Goal: Find specific page/section: Find specific page/section

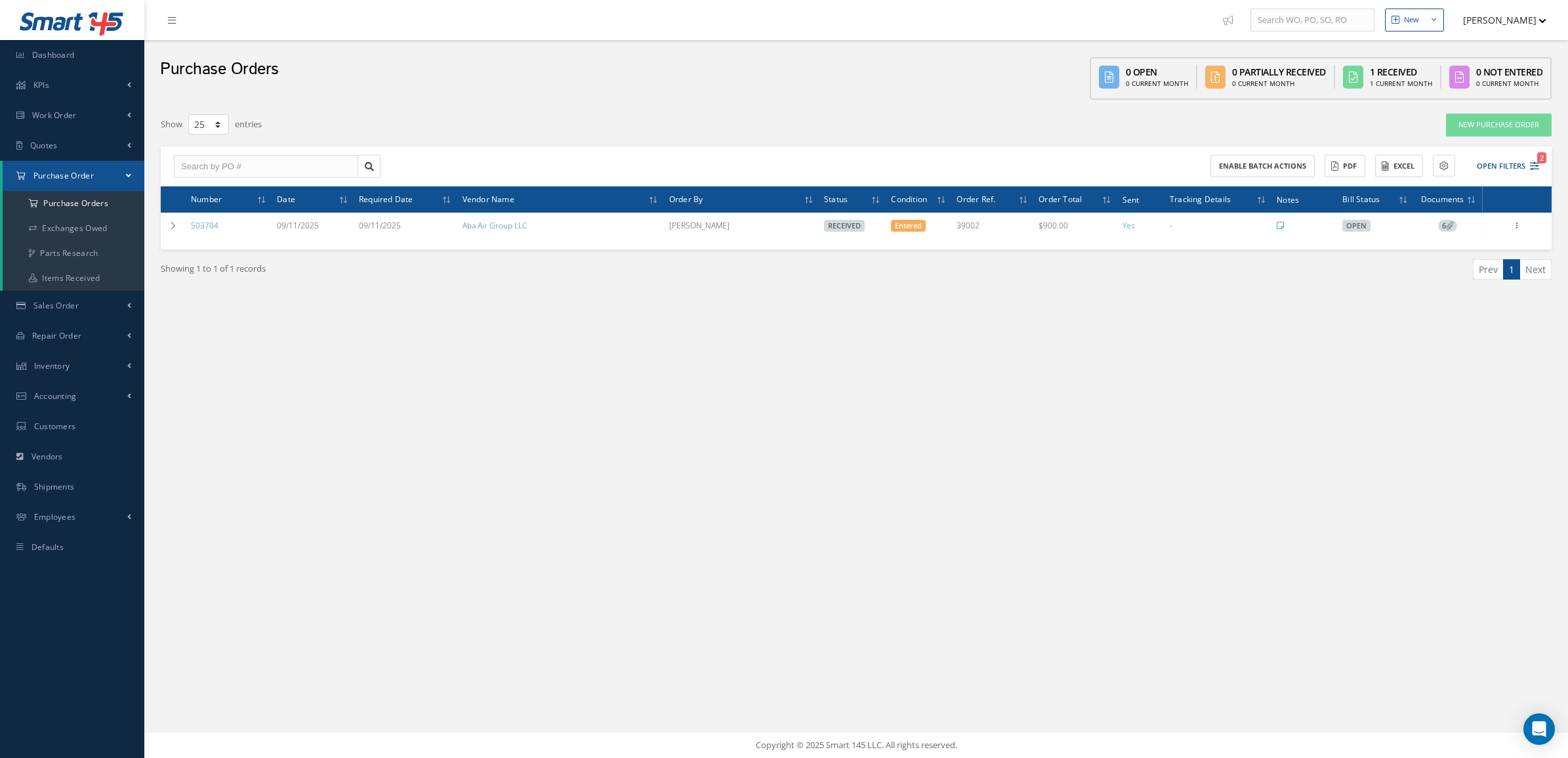
select select "25"
click at [313, 441] on div "New New Work Order New Purchase Order New Customer Quote New Sales Order New Re…" at bounding box center [856, 379] width 1423 height 758
click at [61, 210] on a=1&status_id=2&status_id=3&status_id=5&collapsedFilters"] "Purchase Orders" at bounding box center [73, 204] width 141 height 25
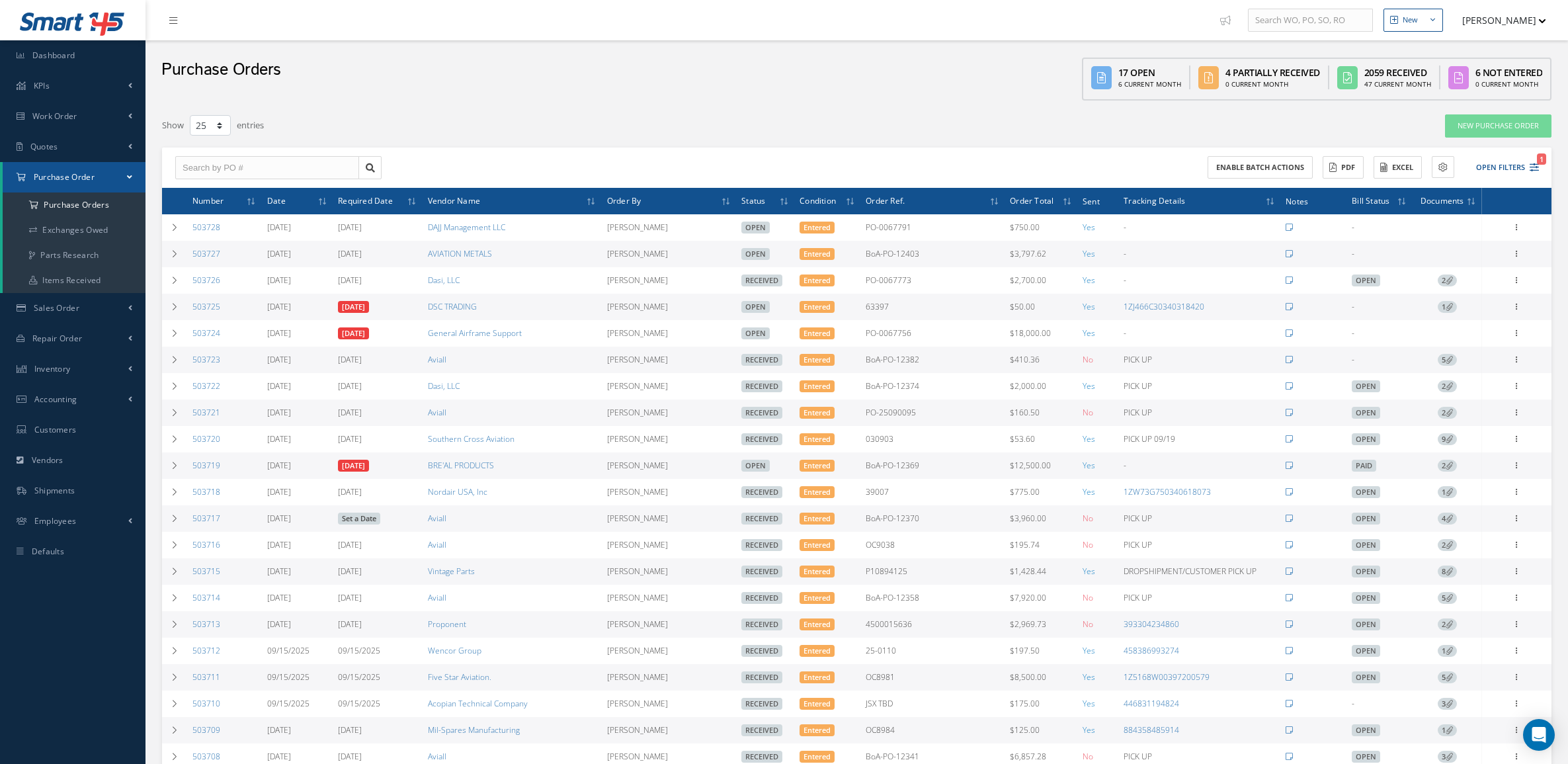
select select "25"
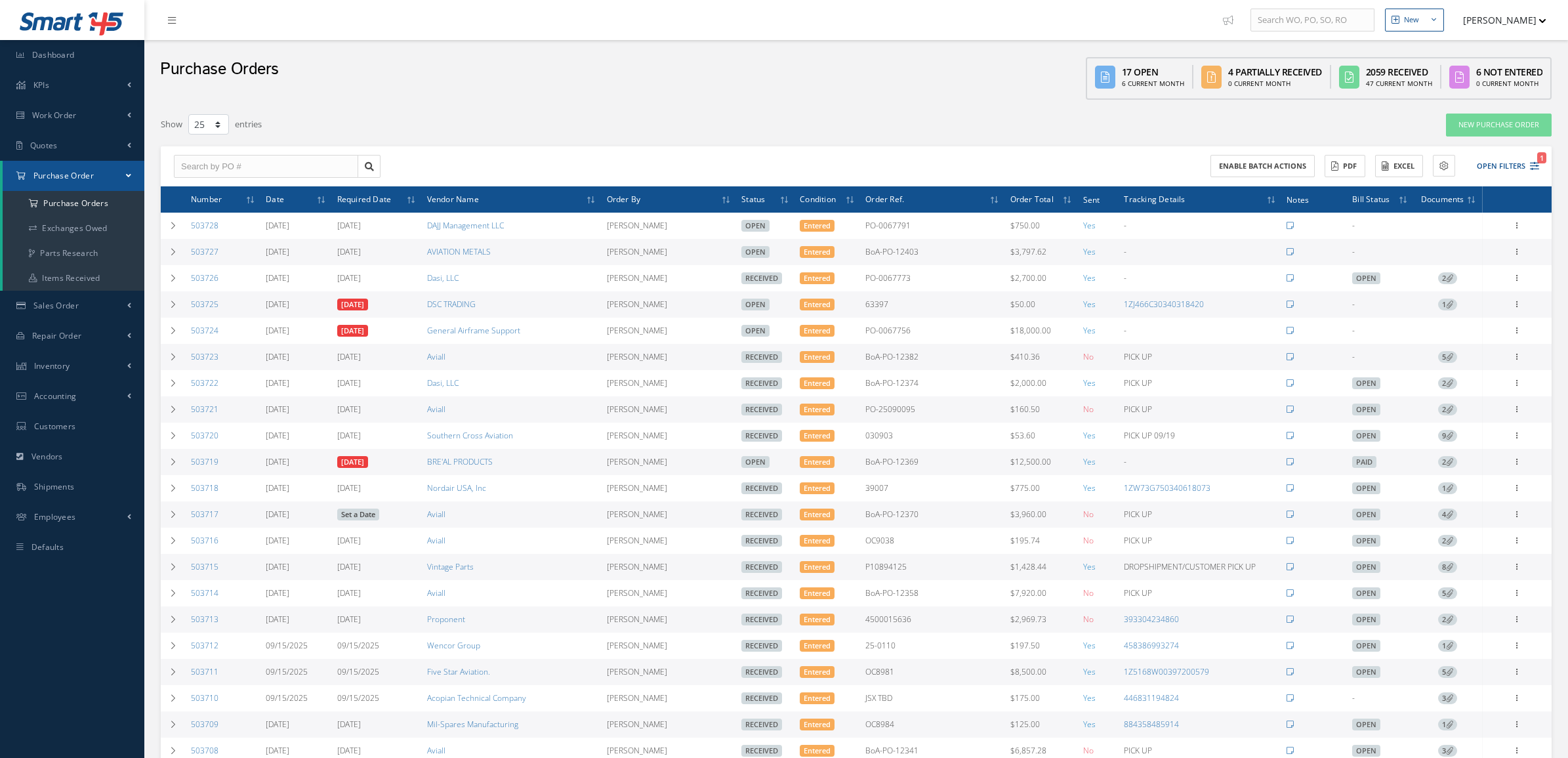
select select "25"
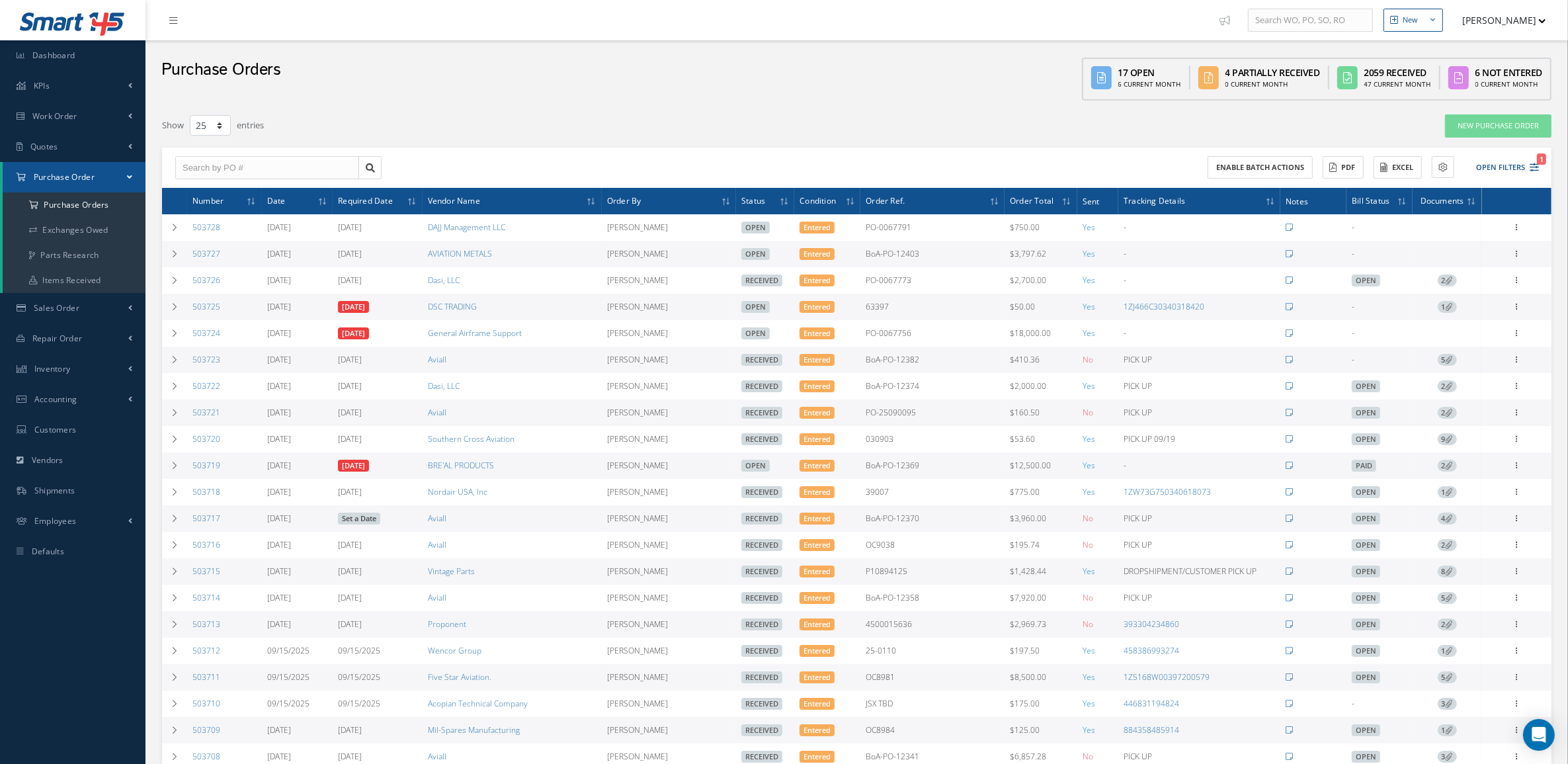
click at [80, 177] on span "Purchase Order" at bounding box center [64, 177] width 61 height 11
click at [80, 176] on span "Purchase Order" at bounding box center [64, 177] width 61 height 11
click at [76, 197] on a=1&status_id=2&status_id=3&status_id=5&collapsedFilters"] "Purchase Orders" at bounding box center [73, 206] width 143 height 25
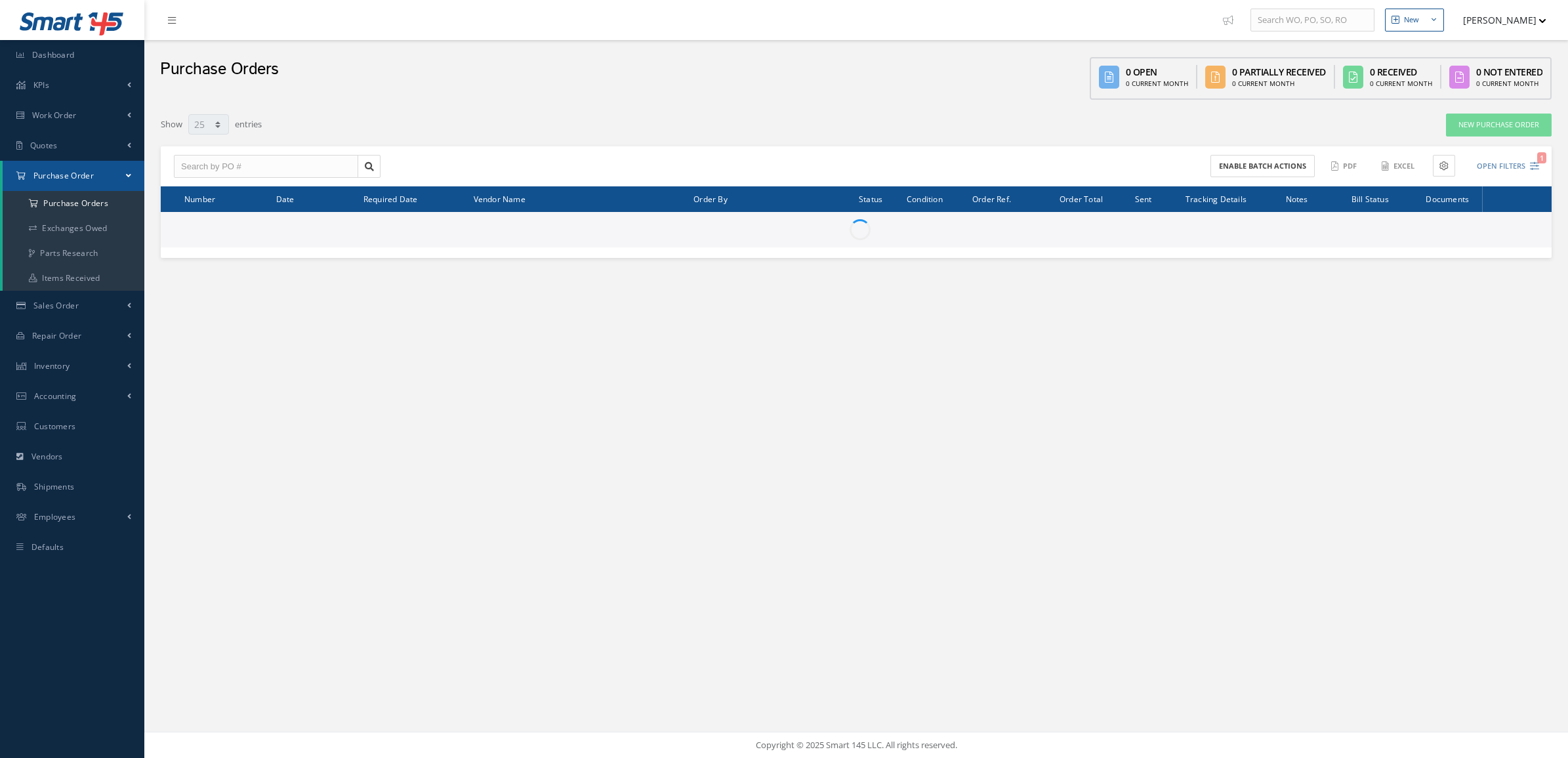
select select "25"
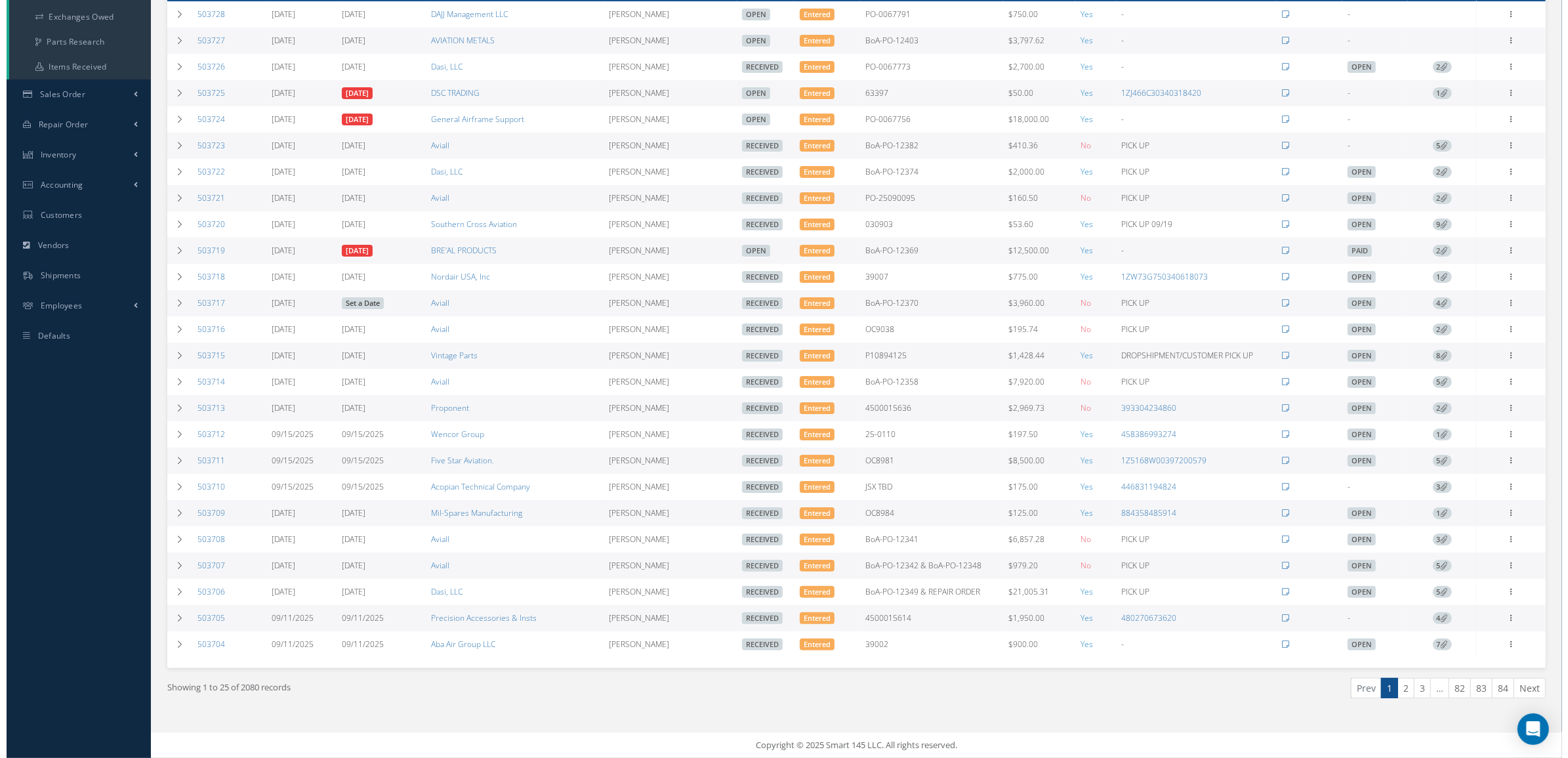
scroll to position [223, 0]
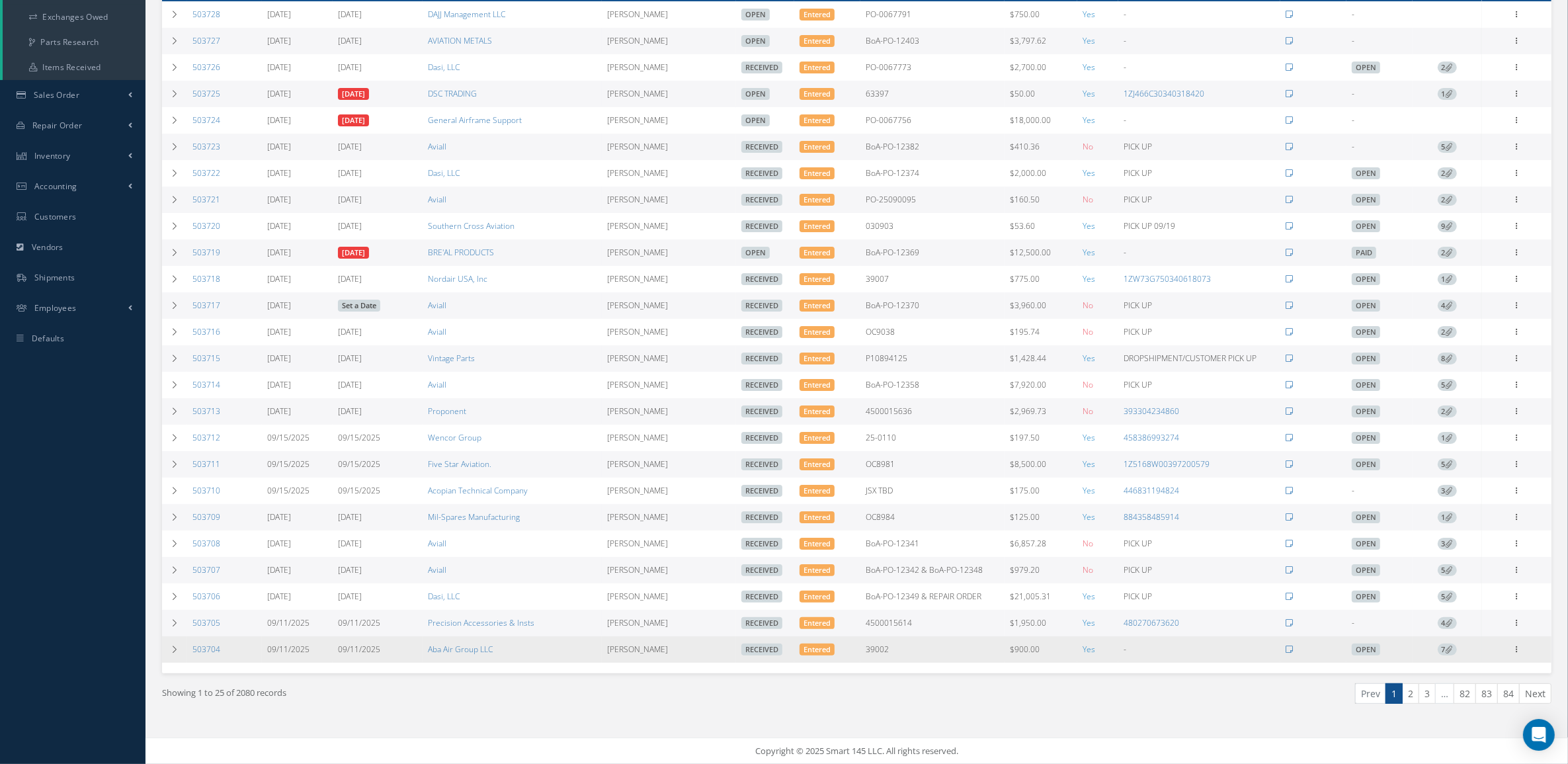
click at [1447, 648] on icon at bounding box center [1449, 648] width 7 height 7
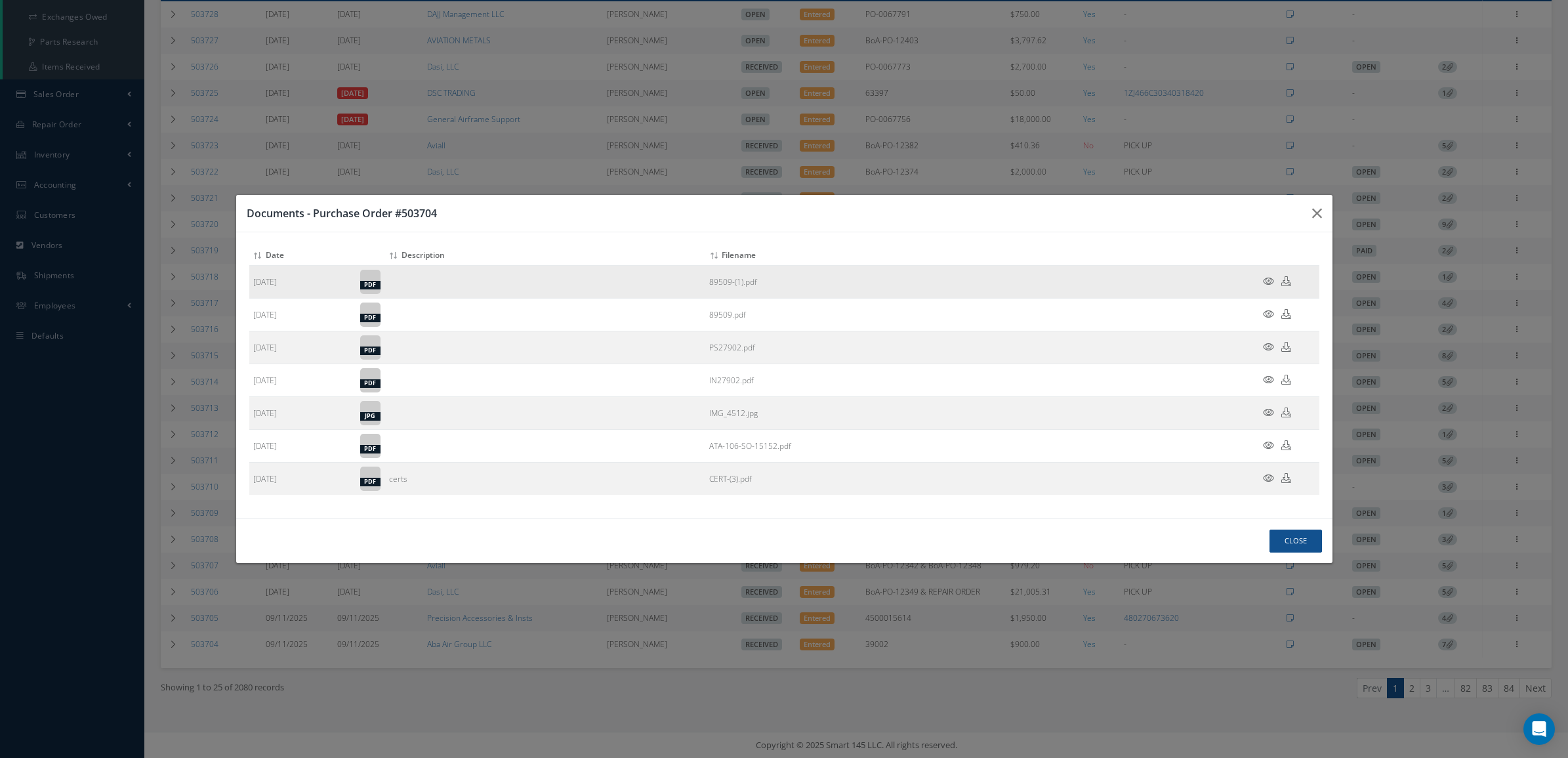
click at [1266, 276] on icon at bounding box center [1268, 281] width 11 height 9
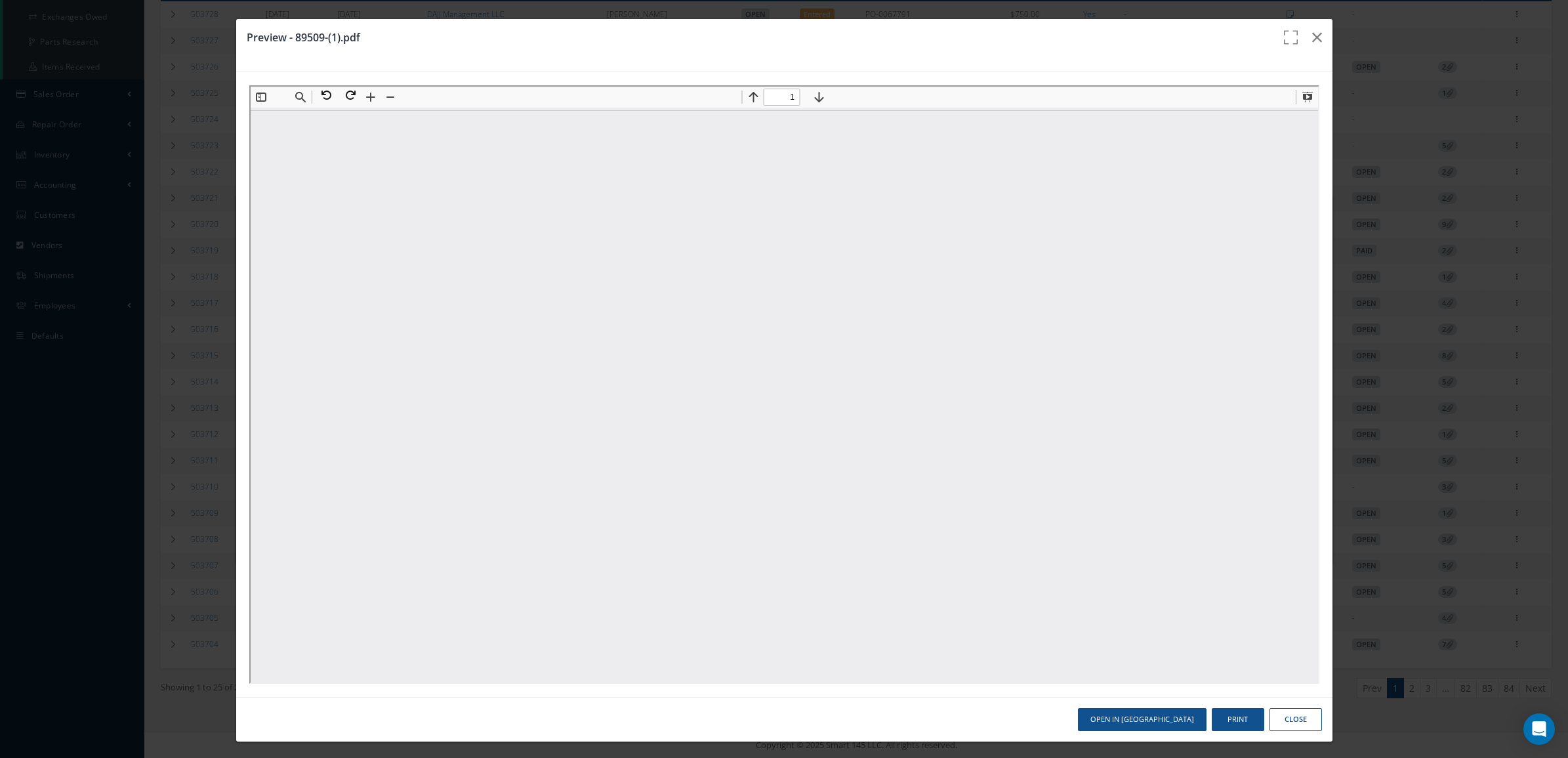
scroll to position [0, 0]
type input "1"
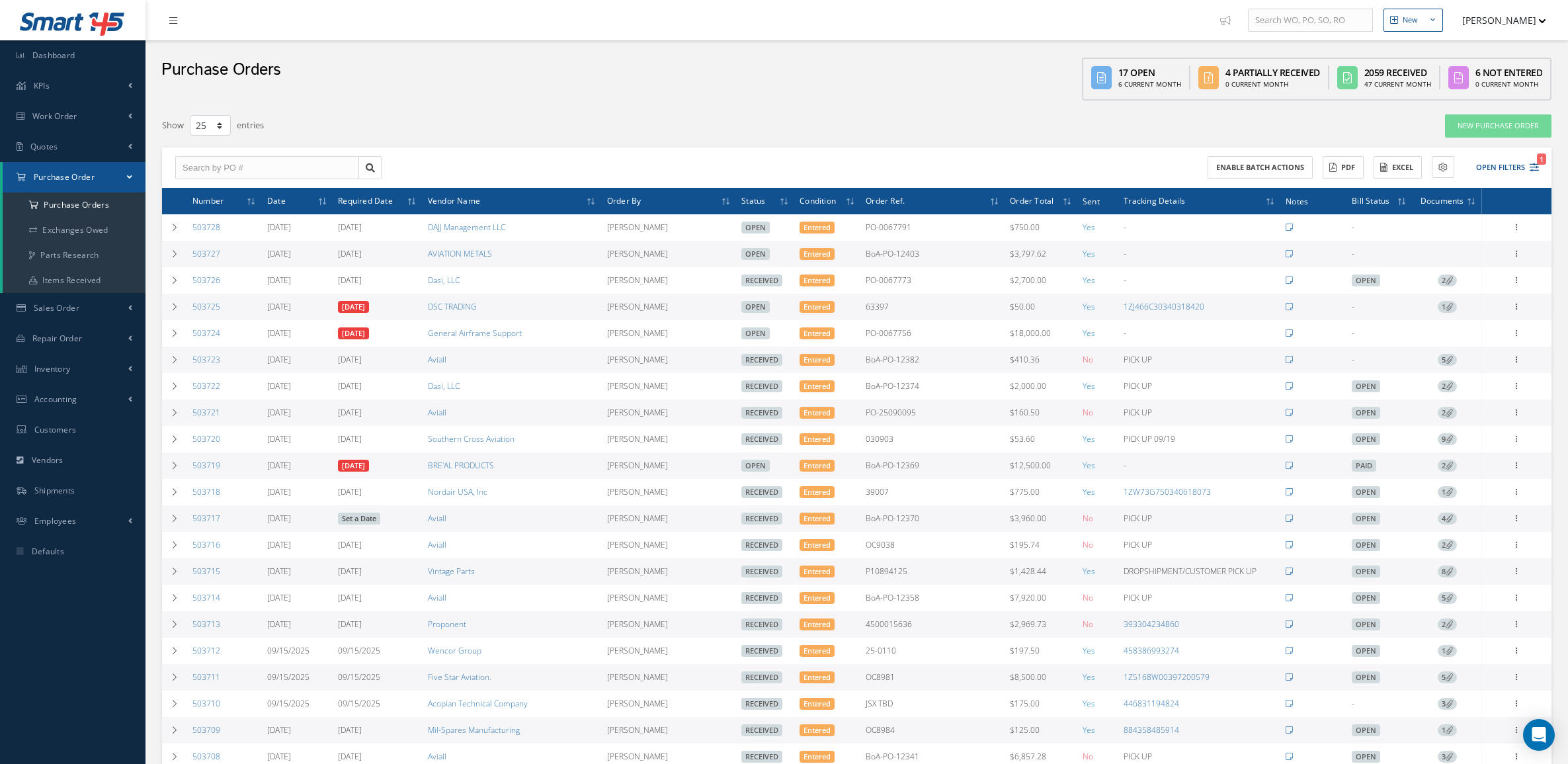
select select "25"
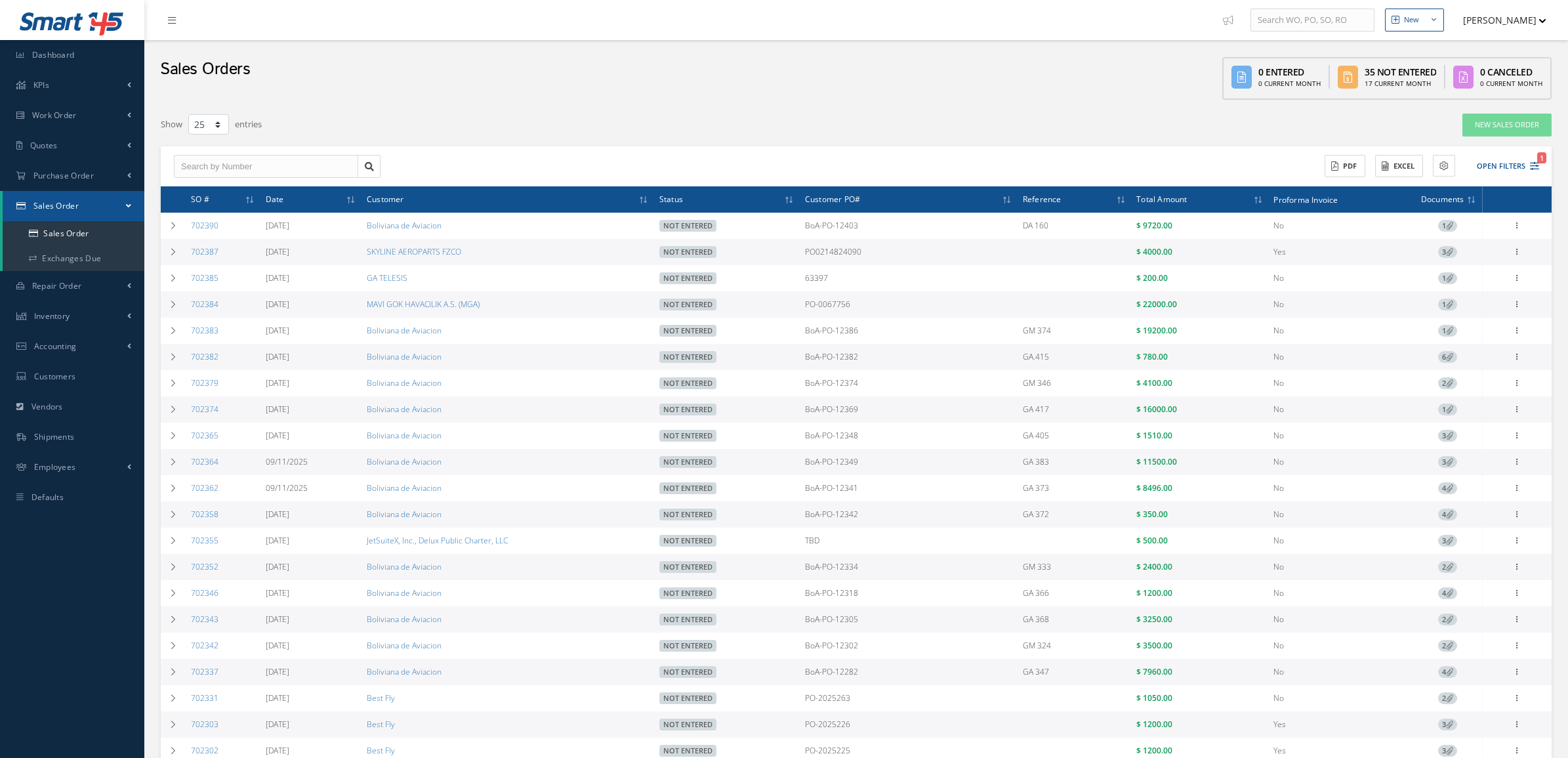
select select "25"
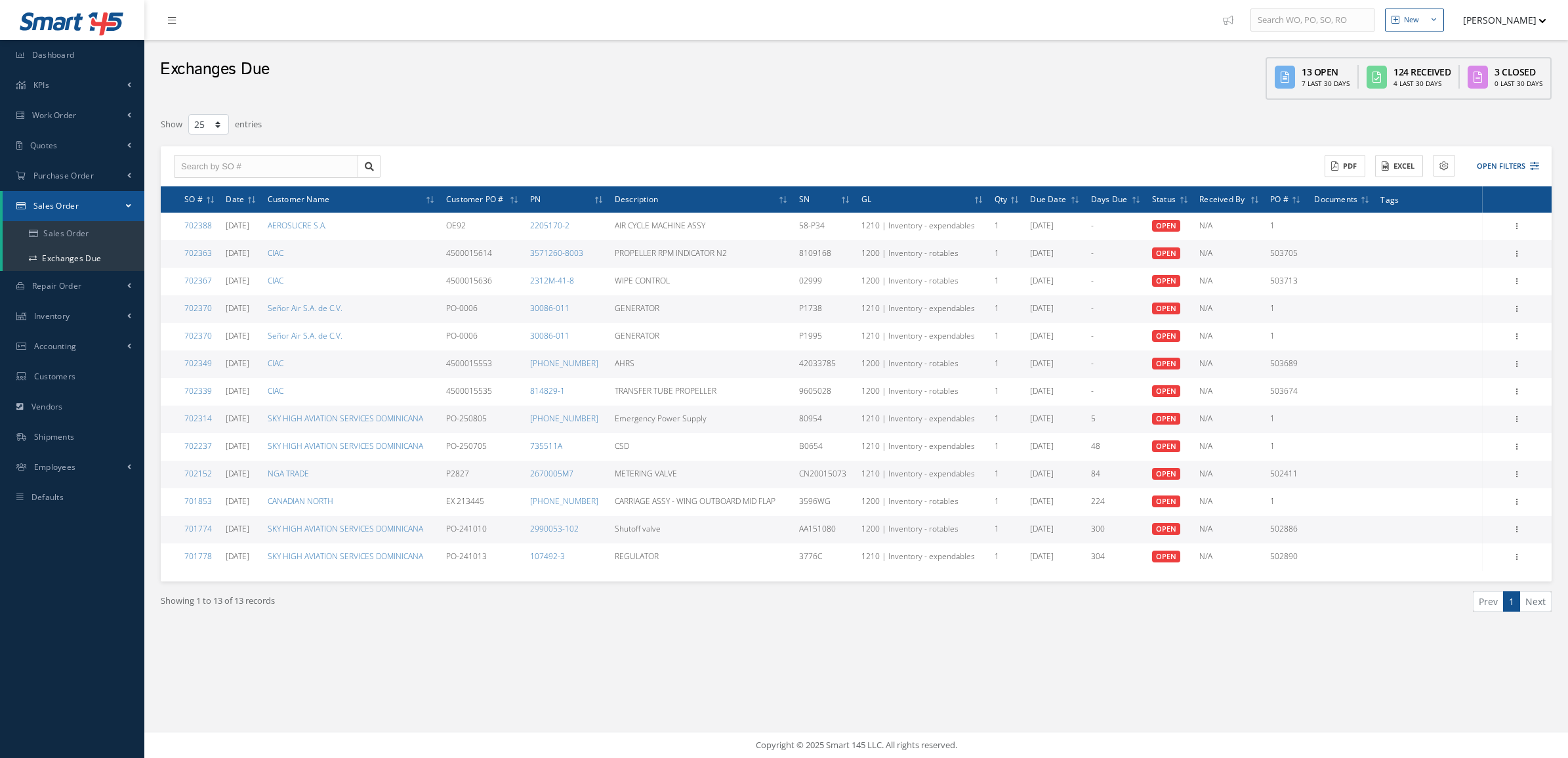
select select "25"
click at [752, 638] on div "Showing 1 to 13 of 13 records Prev 1 Next" at bounding box center [856, 613] width 1411 height 64
